Goal: Task Accomplishment & Management: Manage account settings

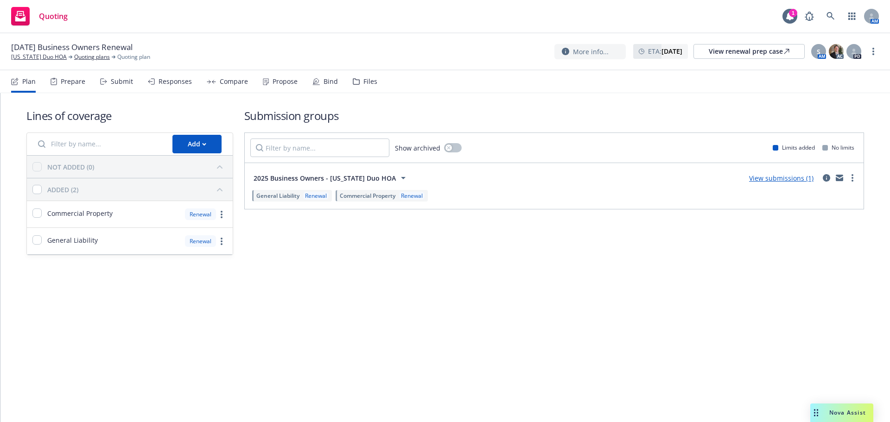
click at [881, 50] on div "[DATE] Business Owners Renewal [US_STATE] Duo HOA Quoting plans Quoting plan Mo…" at bounding box center [445, 51] width 890 height 37
click at [875, 50] on link "more" at bounding box center [873, 51] width 11 height 11
click at [837, 76] on link "Copy logging email" at bounding box center [826, 70] width 103 height 19
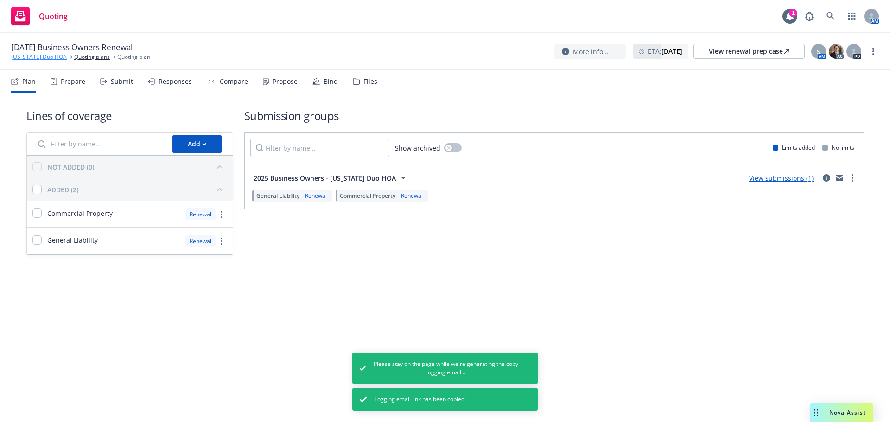
click at [44, 60] on link "Delaware Duo HOA" at bounding box center [39, 57] width 56 height 8
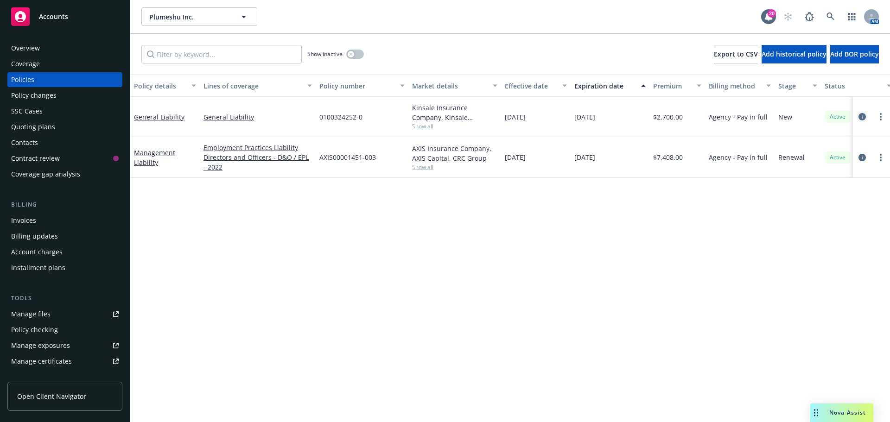
click at [864, 119] on icon "circleInformation" at bounding box center [862, 116] width 7 height 7
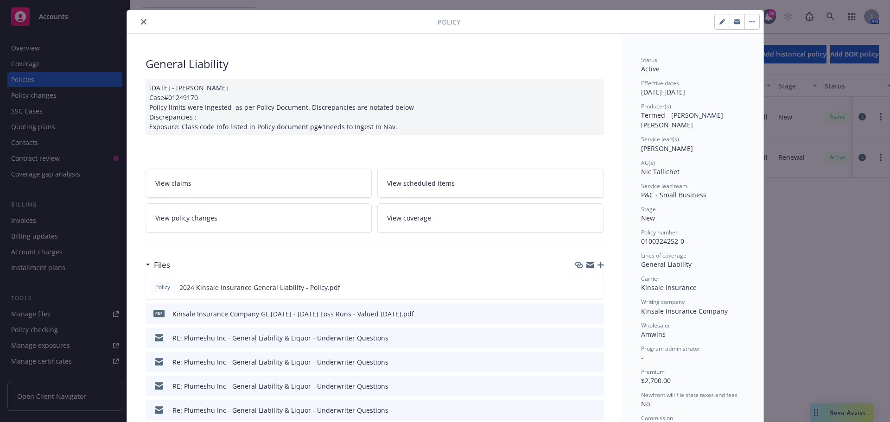
scroll to position [31, 0]
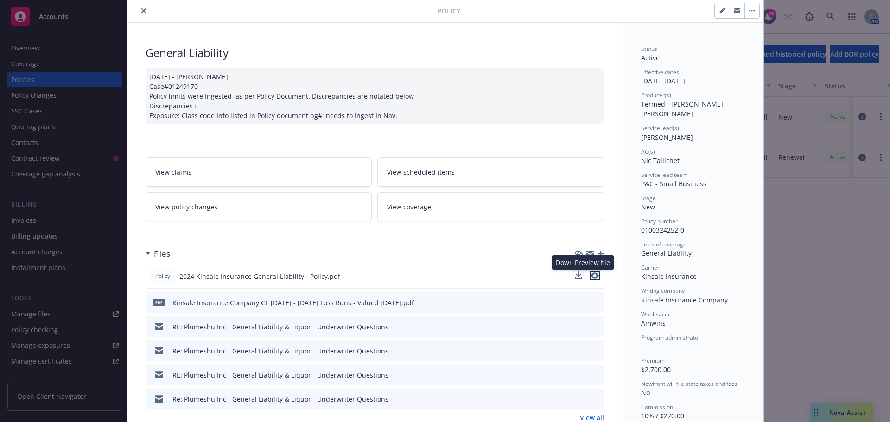
click at [591, 275] on icon "preview file" at bounding box center [595, 276] width 8 height 6
click at [136, 15] on div at bounding box center [284, 10] width 307 height 11
click at [141, 10] on icon "close" at bounding box center [144, 11] width 6 height 6
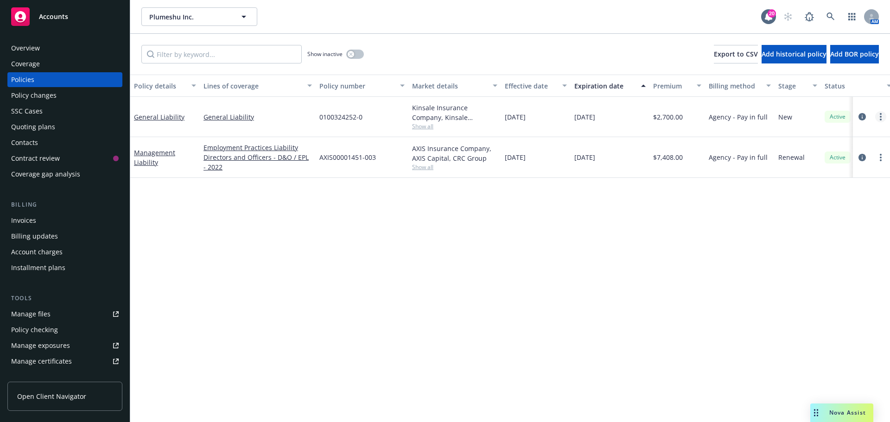
click at [884, 121] on link "more" at bounding box center [880, 116] width 11 height 11
click at [865, 119] on icon "circleInformation" at bounding box center [862, 116] width 7 height 7
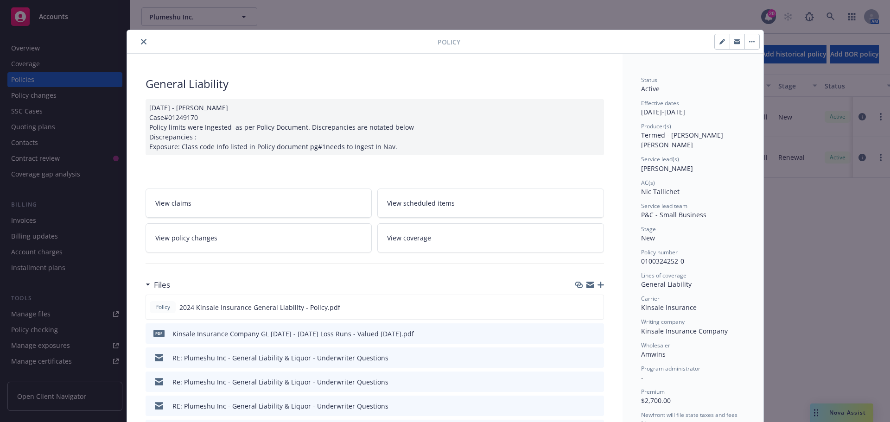
scroll to position [28, 0]
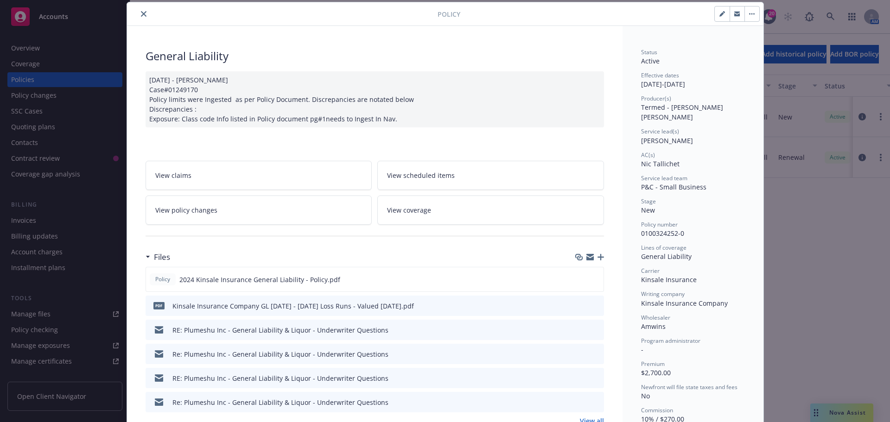
click at [720, 12] on icon "button" at bounding box center [723, 14] width 6 height 6
select select "NEW"
select select "12"
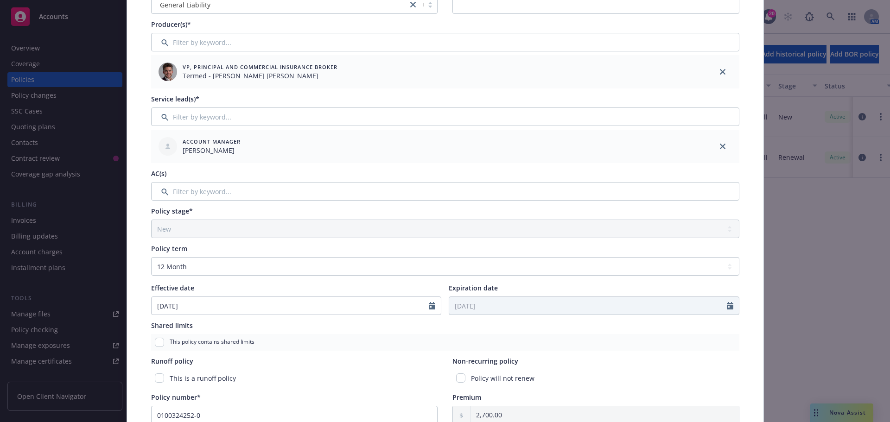
scroll to position [182, 0]
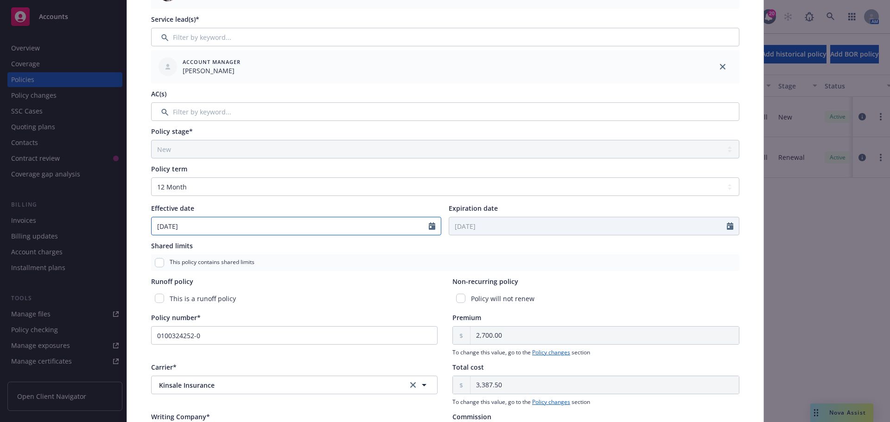
click at [430, 227] on icon "Calendar" at bounding box center [432, 226] width 6 height 7
select select "9"
click at [207, 308] on span "18" at bounding box center [208, 308] width 13 height 12
type input "[DATE]"
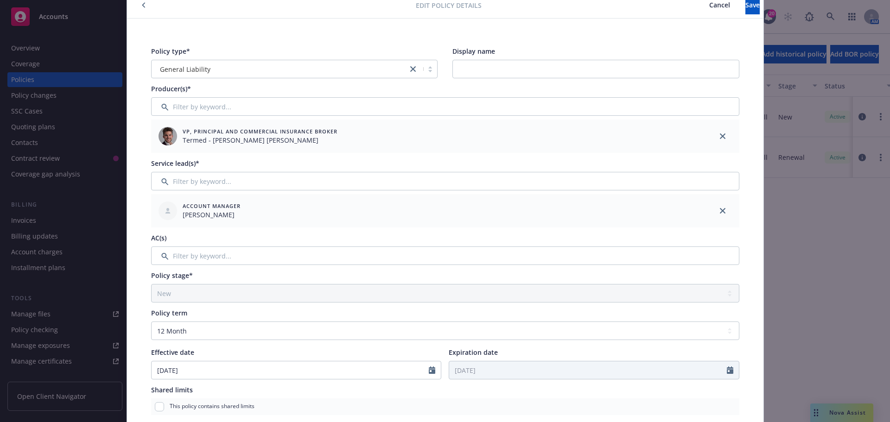
scroll to position [0, 0]
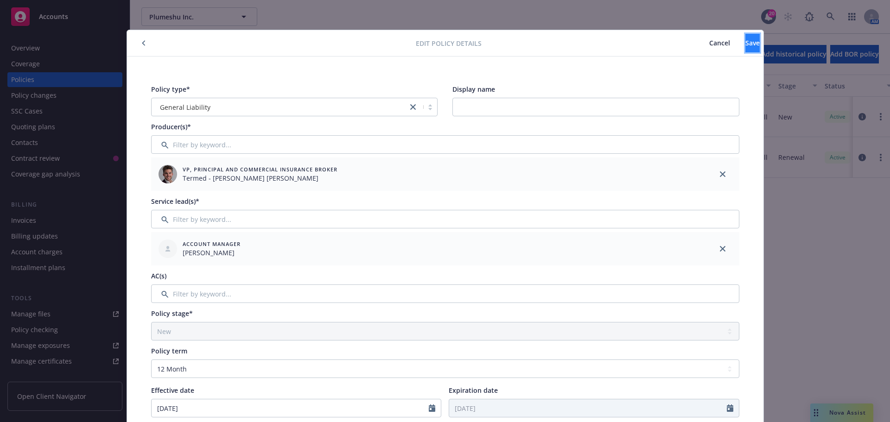
click at [746, 43] on span "Save" at bounding box center [753, 42] width 14 height 9
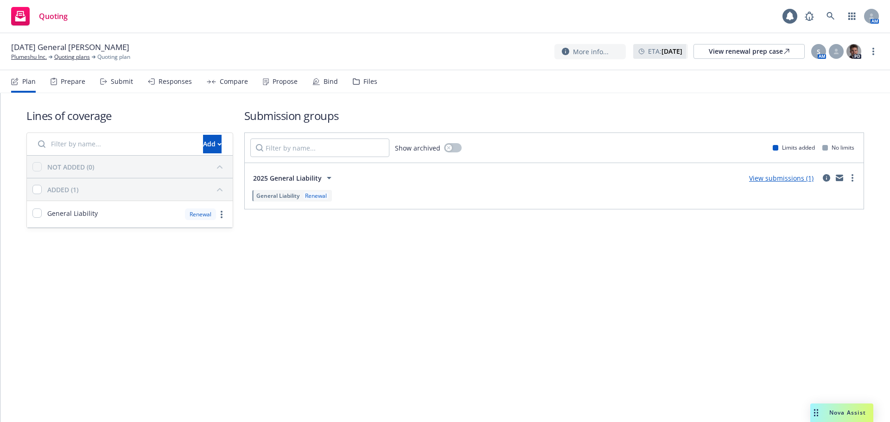
click at [287, 78] on div "Propose" at bounding box center [285, 81] width 25 height 7
